Goal: Information Seeking & Learning: Find specific fact

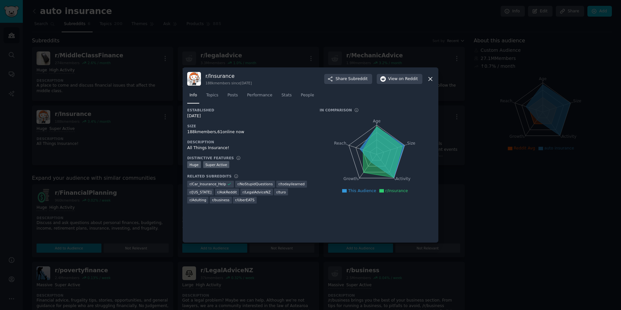
click at [114, 36] on div at bounding box center [310, 155] width 621 height 310
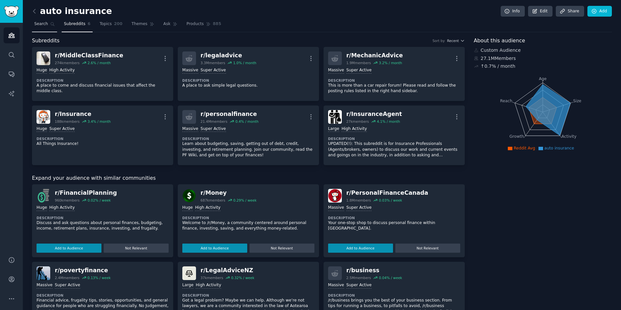
click at [40, 25] on span "Search" at bounding box center [41, 24] width 14 height 6
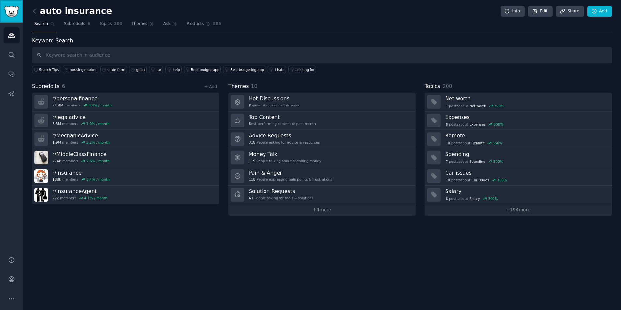
click at [8, 13] on img "Sidebar" at bounding box center [11, 11] width 15 height 11
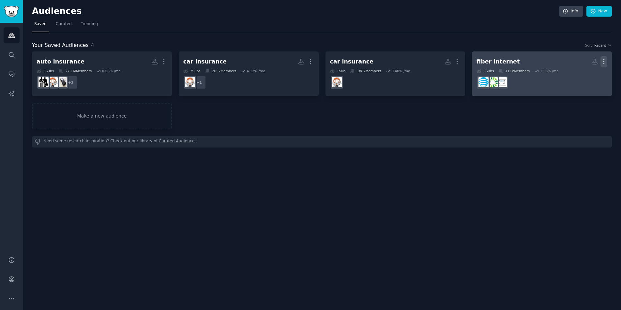
click at [605, 62] on icon "button" at bounding box center [603, 61] width 7 height 7
click at [583, 76] on p "Delete" at bounding box center [585, 75] width 15 height 7
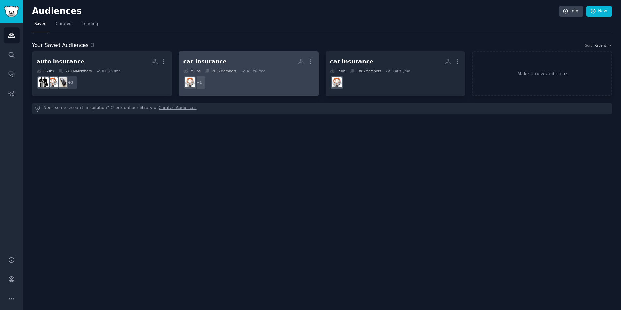
click at [223, 79] on dd "+ 1" at bounding box center [248, 82] width 131 height 18
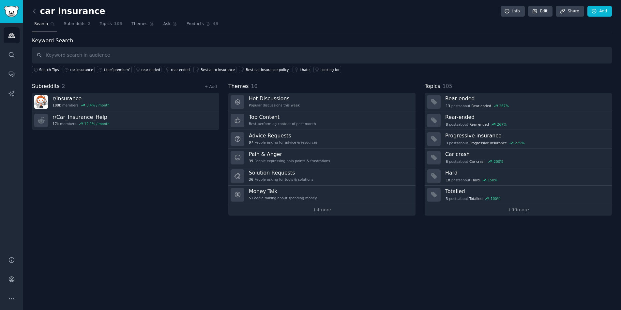
click at [114, 53] on input "text" at bounding box center [322, 55] width 580 height 17
type input "g"
type input "state farm"
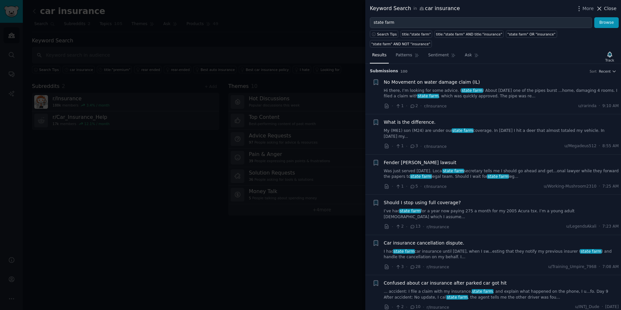
click at [614, 9] on span "Close" at bounding box center [610, 8] width 12 height 7
click at [600, 7] on link "Add" at bounding box center [599, 11] width 24 height 11
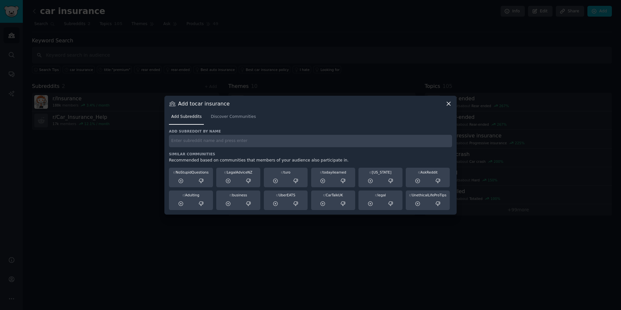
click at [448, 105] on icon at bounding box center [448, 103] width 7 height 7
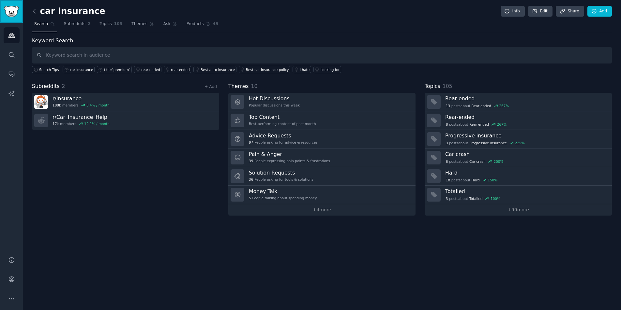
click at [3, 11] on link "Sidebar" at bounding box center [11, 11] width 23 height 23
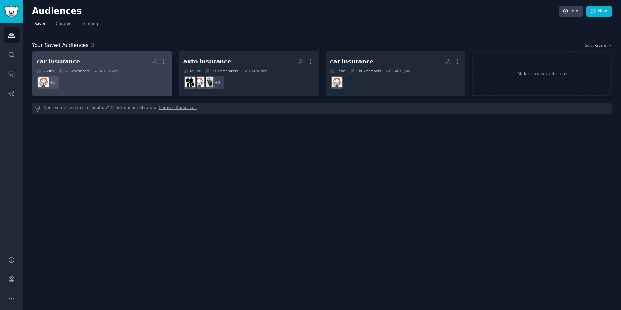
click at [133, 78] on dd "r/Car_Insurance_Help + 1" at bounding box center [102, 82] width 131 height 18
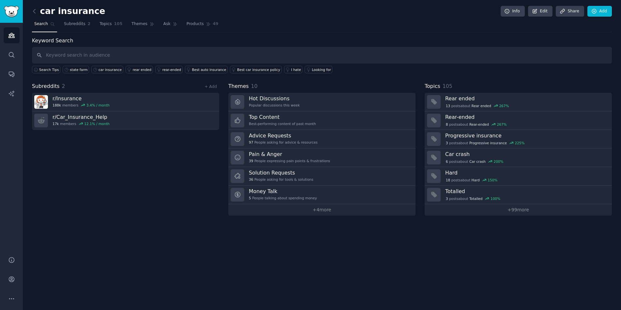
click at [79, 186] on div "Subreddits 2 + Add r/ Insurance 188k members 3.4 % / month r/ Car_Insurance_Hel…" at bounding box center [125, 148] width 187 height 133
click at [15, 11] on img "Sidebar" at bounding box center [11, 11] width 15 height 11
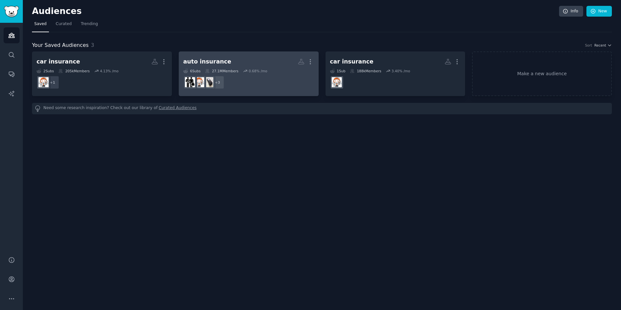
click at [231, 76] on dd "+ 3" at bounding box center [248, 82] width 131 height 18
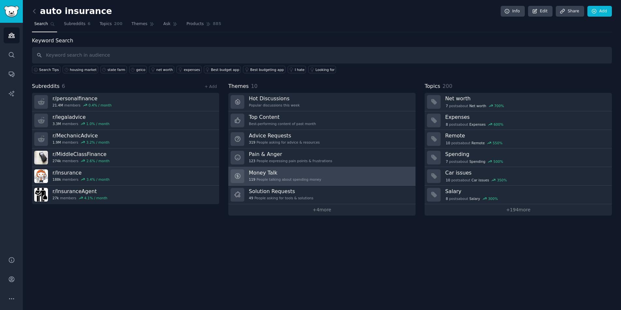
click at [261, 177] on div "Money Talk 119 People talking about spending money" at bounding box center [285, 177] width 72 height 14
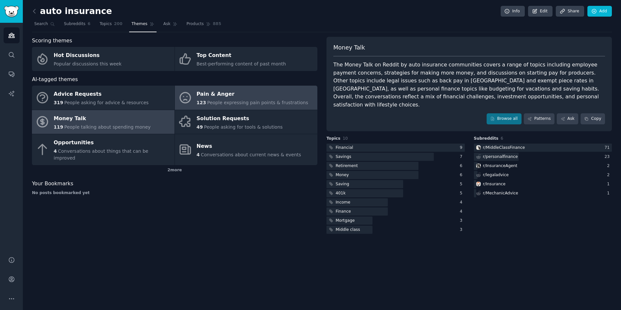
click at [215, 98] on div "Pain & Anger" at bounding box center [253, 94] width 112 height 10
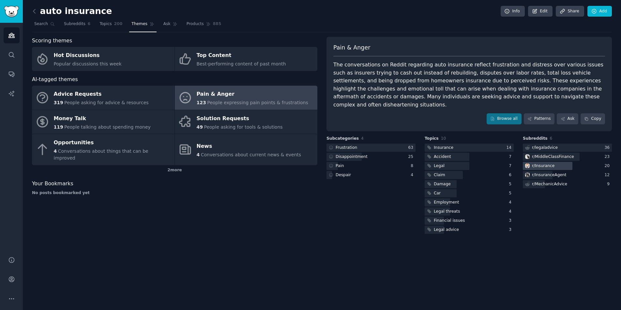
click at [537, 163] on div "r/ Insurance" at bounding box center [543, 166] width 22 height 6
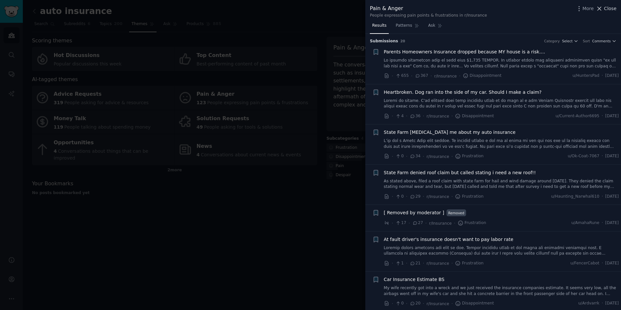
click at [606, 7] on span "Close" at bounding box center [610, 8] width 12 height 7
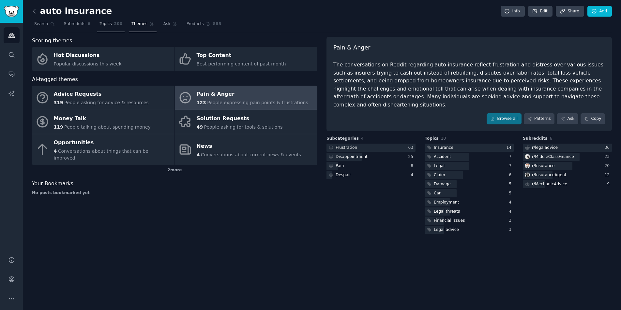
click at [103, 25] on span "Topics" at bounding box center [105, 24] width 12 height 6
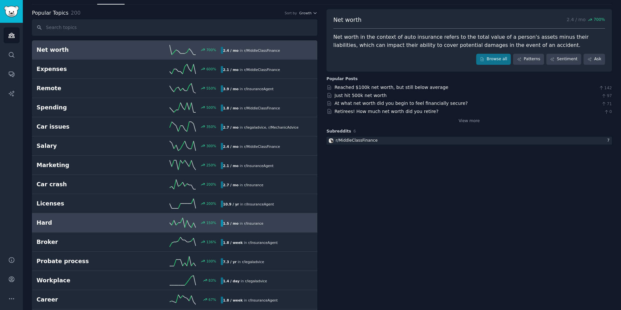
scroll to position [30, 0]
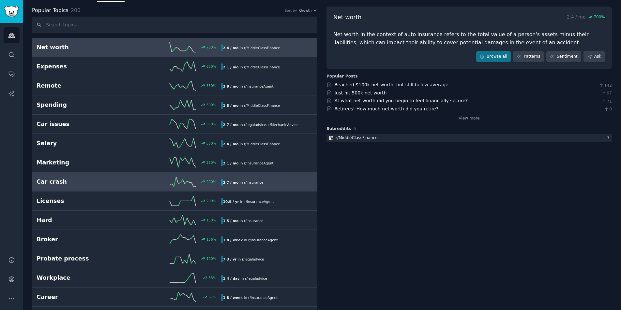
click at [133, 182] on div "200 %" at bounding box center [174, 182] width 92 height 10
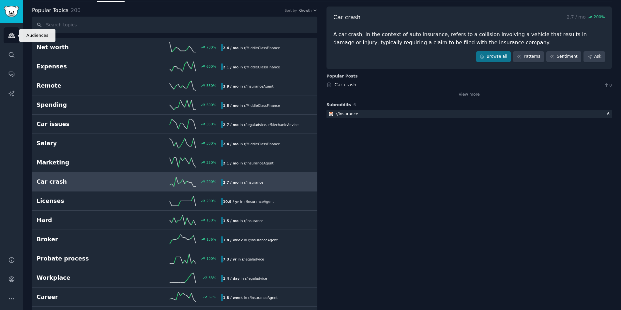
click at [9, 37] on icon "Sidebar" at bounding box center [11, 35] width 6 height 5
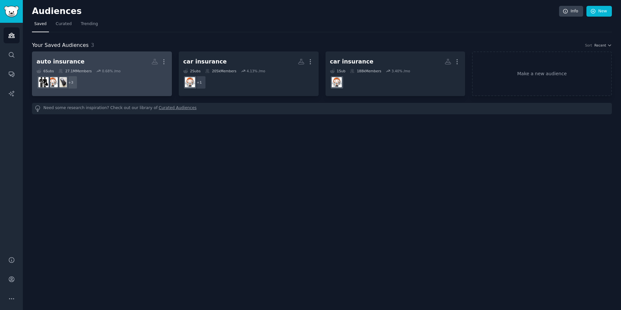
click at [68, 64] on div "auto insurance" at bounding box center [61, 62] width 48 height 8
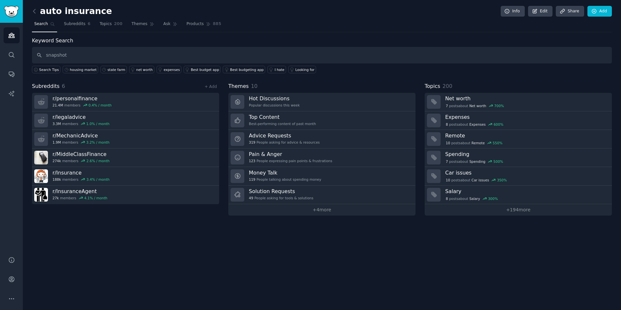
type input "snapshot"
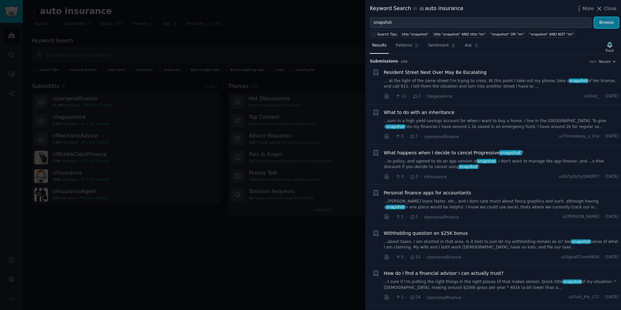
click at [605, 22] on button "Browse" at bounding box center [606, 22] width 24 height 11
click at [401, 173] on div "What happens when I decide to cancel Progressive snapshot ? ...to policy, and a…" at bounding box center [501, 165] width 235 height 31
click at [398, 159] on link "...to policy, and agreed to do an app version of snapshot . I don't want to man…" at bounding box center [501, 164] width 235 height 11
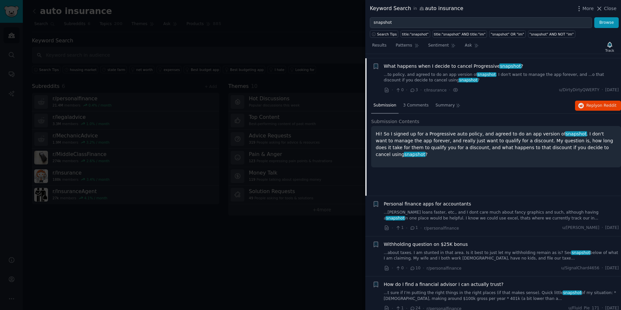
scroll to position [91, 0]
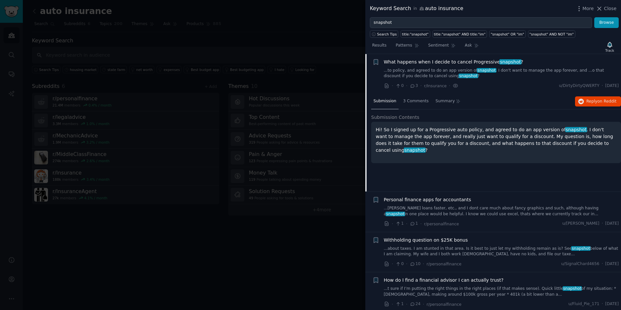
click at [89, 19] on div at bounding box center [310, 155] width 621 height 310
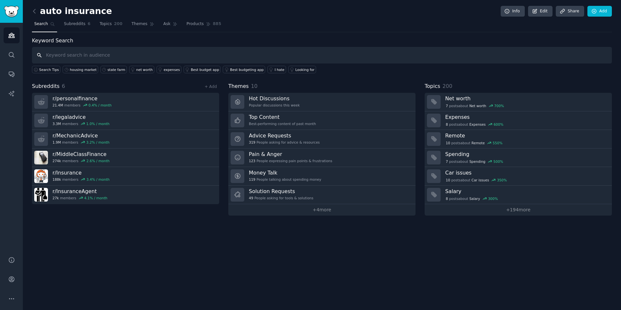
click at [96, 56] on input "text" at bounding box center [322, 55] width 580 height 17
type input "progressive snapshot"
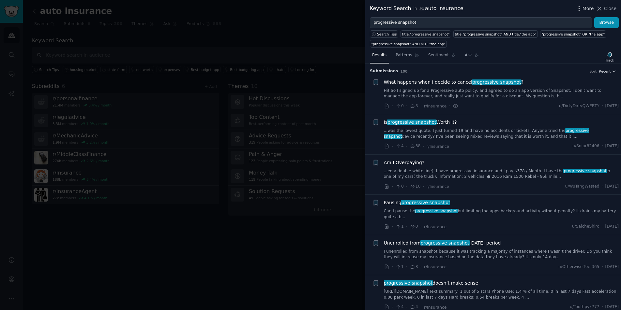
click at [579, 9] on icon "button" at bounding box center [578, 8] width 1 height 5
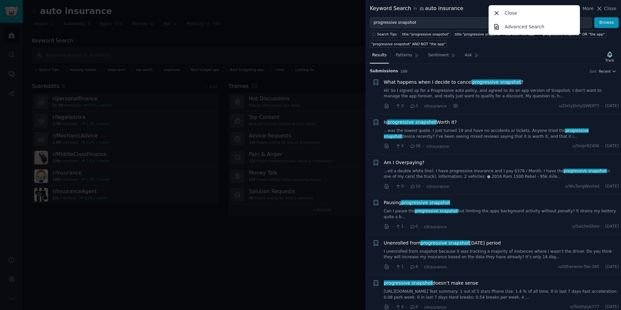
click at [521, 49] on div "Results Patterns Sentiment Ask Track Submission s 100 Sort Recent + What happen…" at bounding box center [493, 179] width 256 height 263
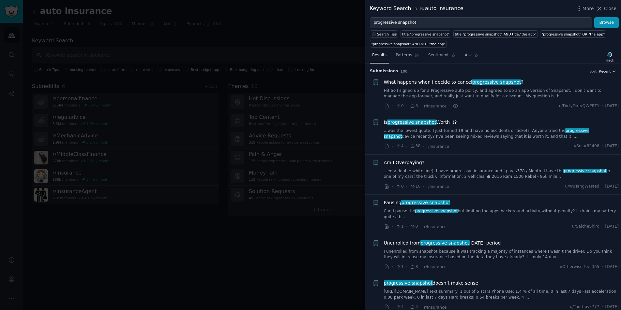
click at [520, 52] on div "Results Patterns Sentiment Ask Track" at bounding box center [493, 57] width 256 height 14
click at [579, 9] on icon "button" at bounding box center [578, 8] width 7 height 7
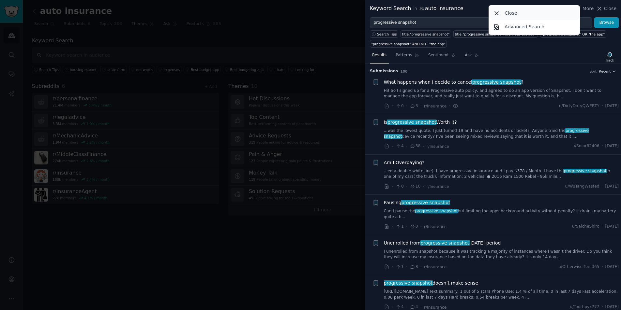
click at [494, 10] on icon at bounding box center [496, 13] width 7 height 7
click at [446, 11] on div "auto insurance Info Edit Share Add" at bounding box center [322, 12] width 580 height 13
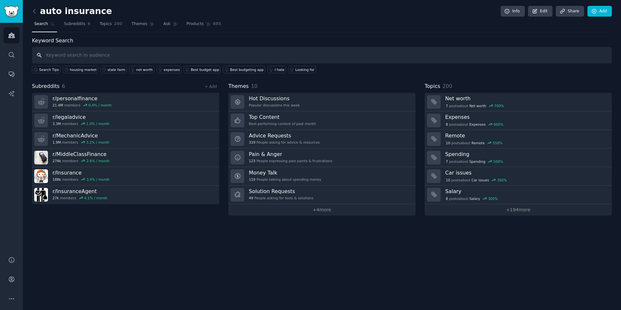
click at [73, 57] on input "text" at bounding box center [322, 55] width 580 height 17
click at [9, 10] on img "Sidebar" at bounding box center [11, 11] width 15 height 11
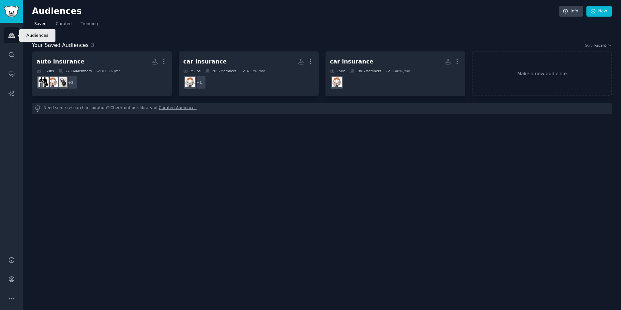
click at [14, 34] on icon "Sidebar" at bounding box center [11, 35] width 7 height 7
click at [12, 58] on icon "Sidebar" at bounding box center [11, 55] width 7 height 7
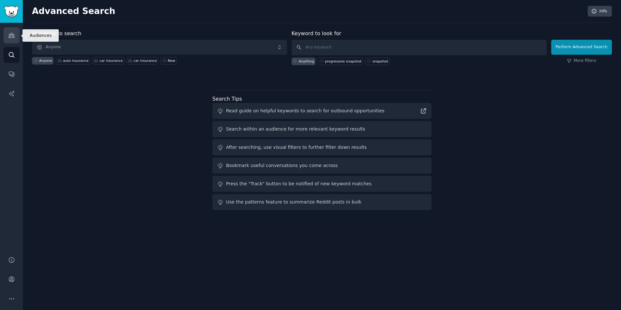
click at [8, 36] on icon "Sidebar" at bounding box center [11, 35] width 7 height 7
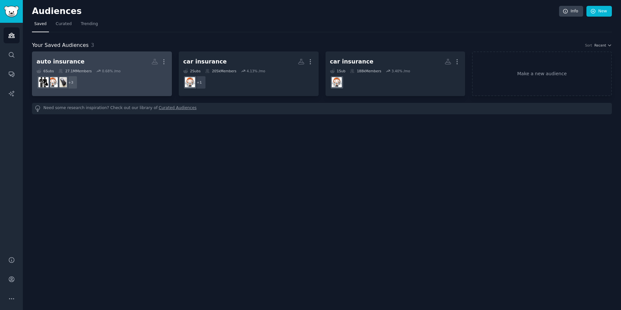
click at [99, 71] on icon at bounding box center [98, 71] width 5 height 5
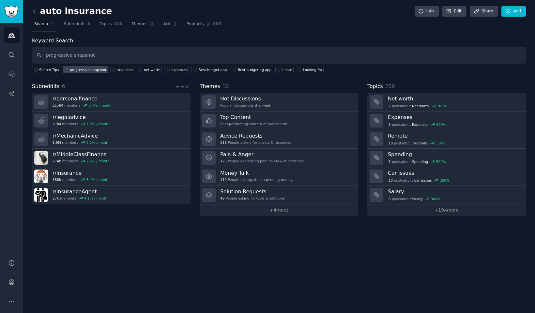
type input "progressive snapshot"
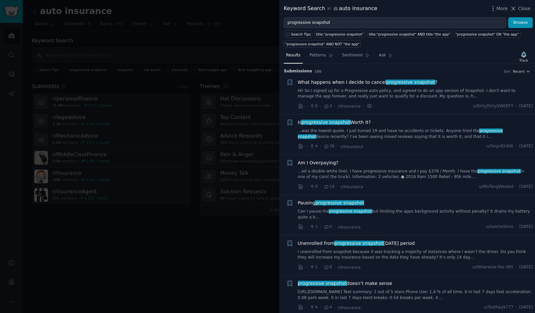
click at [448, 50] on div "Results Patterns Sentiment Ask Track" at bounding box center [407, 57] width 256 height 14
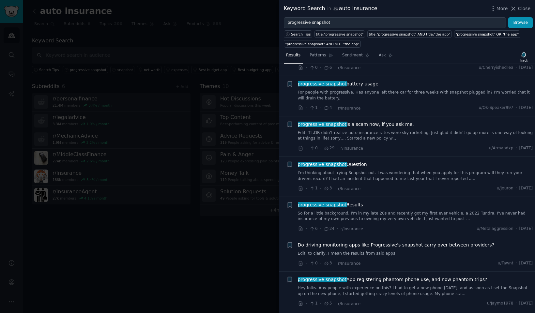
scroll to position [3721, 0]
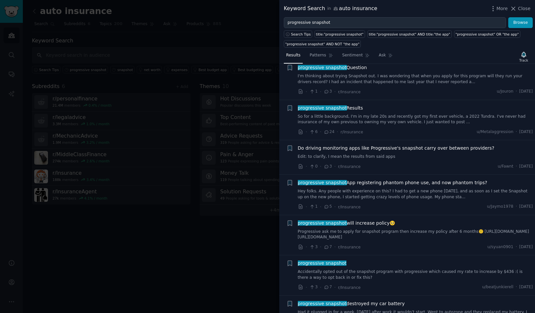
drag, startPoint x: 296, startPoint y: 80, endPoint x: 531, endPoint y: 305, distance: 325.4
copy ul "Lore ipsumdo sita C adipis el seddoe temporincid utlabore ? Et! Do M aliqua en …"
